Goal: Information Seeking & Learning: Compare options

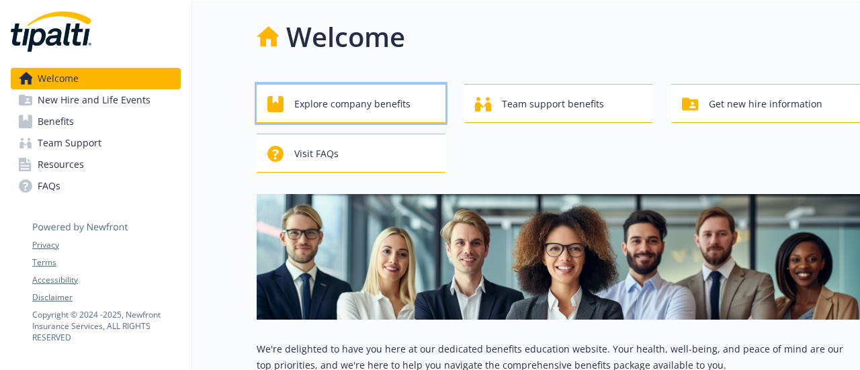
click at [357, 97] on span "Explore company benefits" at bounding box center [352, 104] width 116 height 26
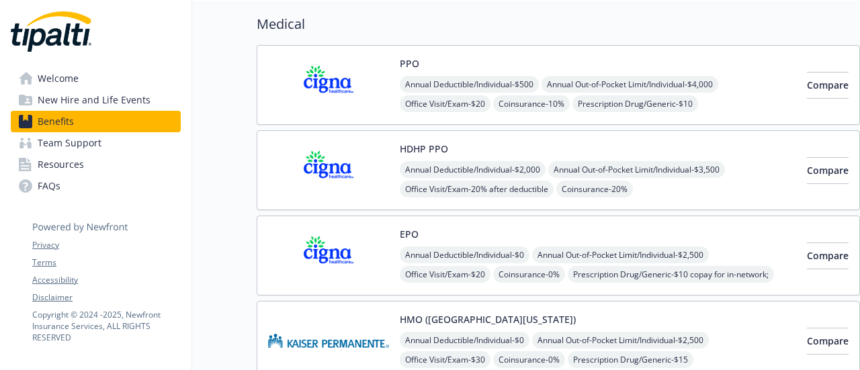
scroll to position [105, 0]
click at [374, 135] on div "HDHP PPO Annual Deductible/Individual - $2,000 Annual Out-of-Pocket Limit/Indiv…" at bounding box center [558, 170] width 603 height 80
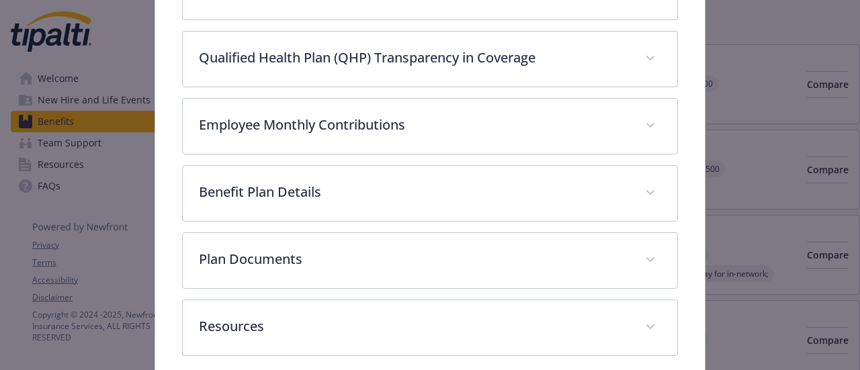
scroll to position [564, 0]
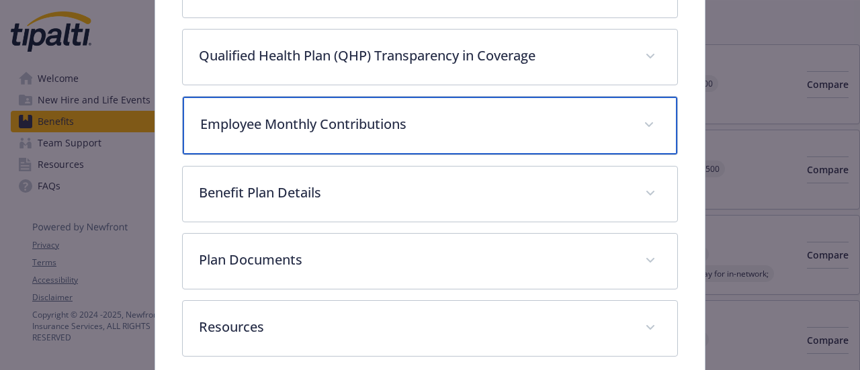
click at [352, 114] on p "Employee Monthly Contributions" at bounding box center [413, 124] width 427 height 20
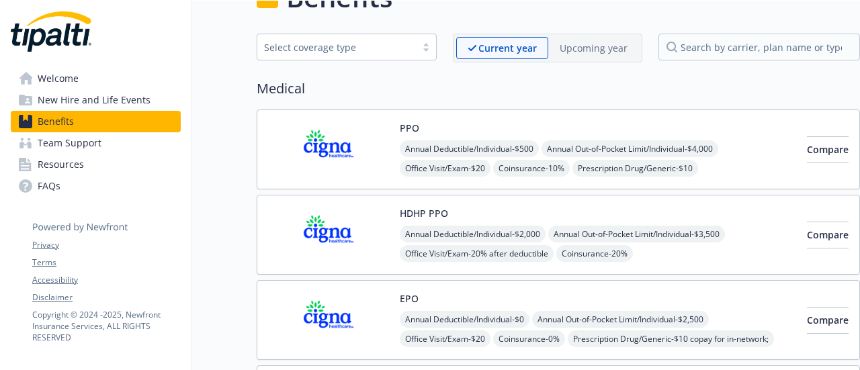
scroll to position [36, 0]
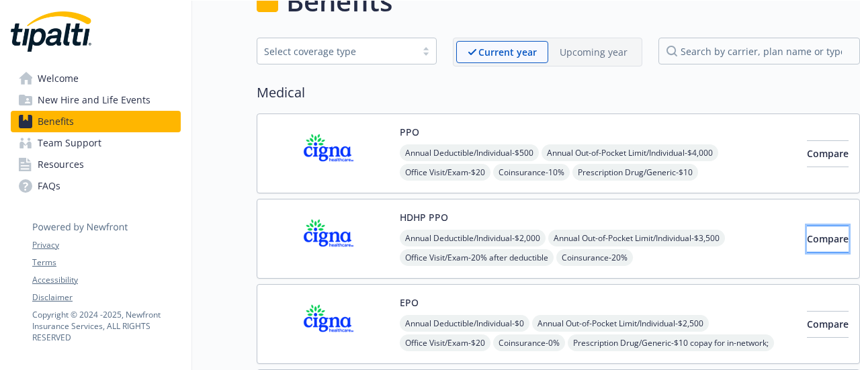
click at [807, 237] on span "Compare" at bounding box center [828, 238] width 42 height 13
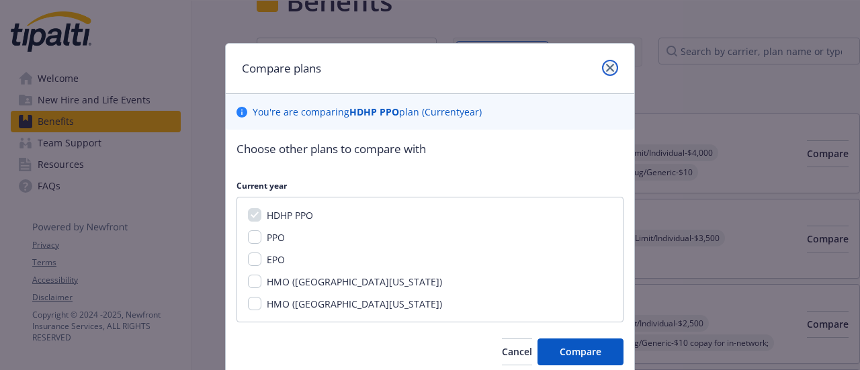
click at [606, 67] on icon "close" at bounding box center [610, 68] width 8 height 8
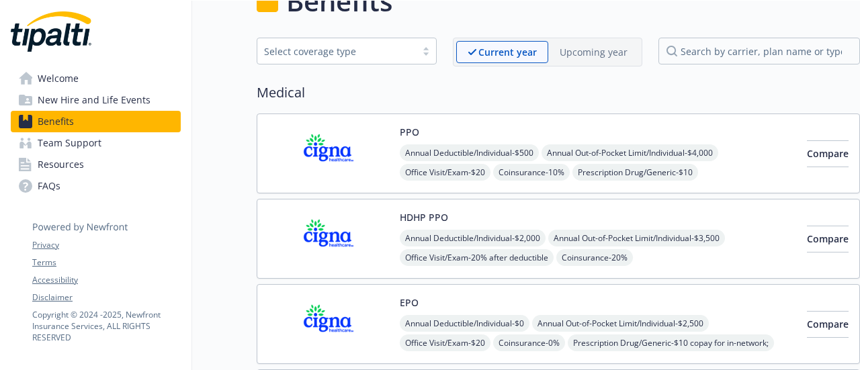
click at [608, 49] on p "Upcoming year" at bounding box center [594, 52] width 68 height 14
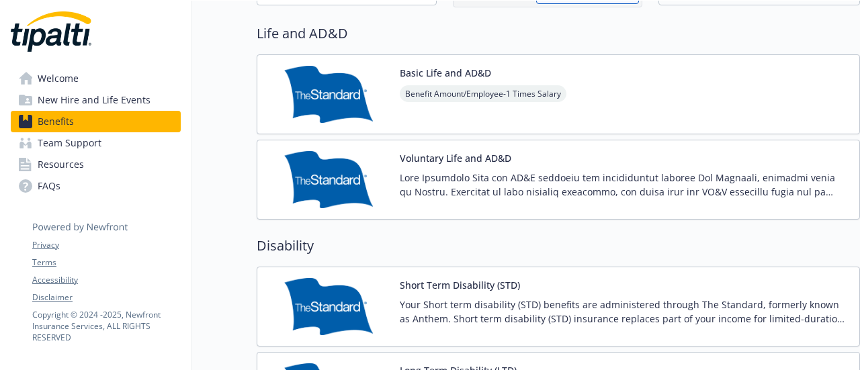
scroll to position [36, 0]
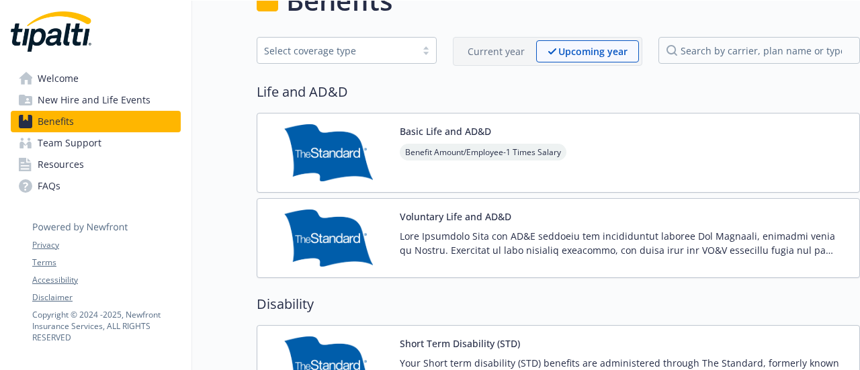
click at [513, 57] on p "Current year" at bounding box center [496, 51] width 57 height 14
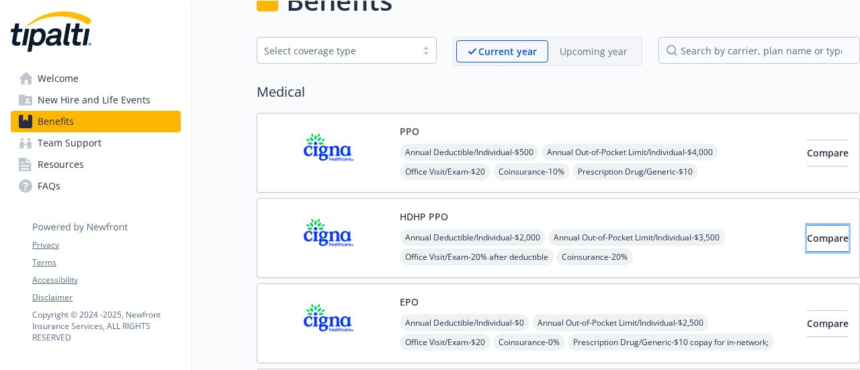
click at [817, 235] on span "Compare" at bounding box center [828, 238] width 42 height 13
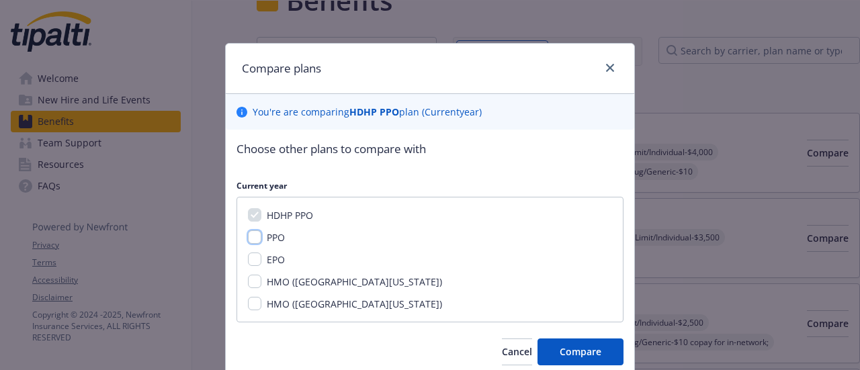
click at [248, 236] on input "PPO" at bounding box center [254, 236] width 13 height 13
checkbox input "true"
click at [598, 359] on button "Compare" at bounding box center [580, 352] width 86 height 27
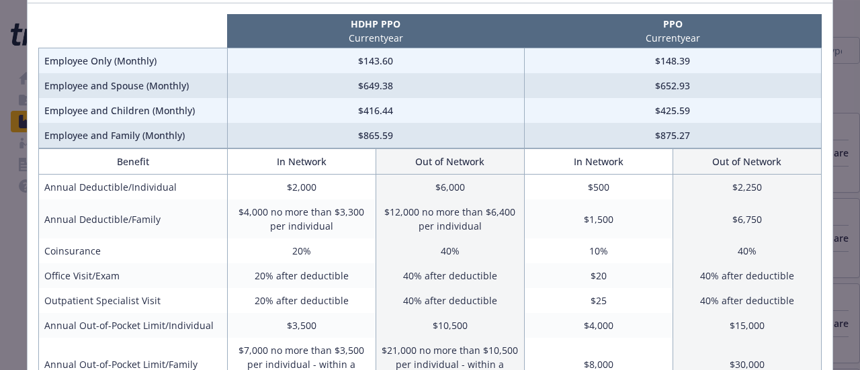
scroll to position [91, 0]
